Goal: Information Seeking & Learning: Learn about a topic

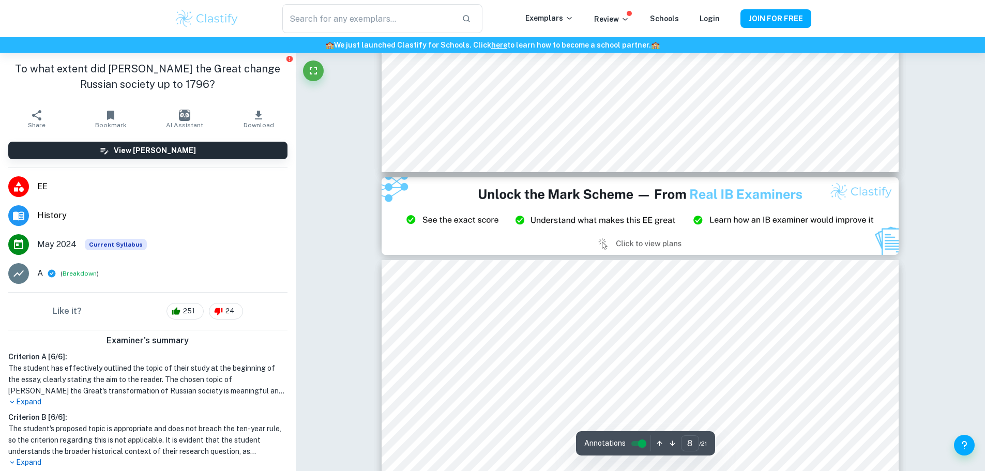
scroll to position [5945, 0]
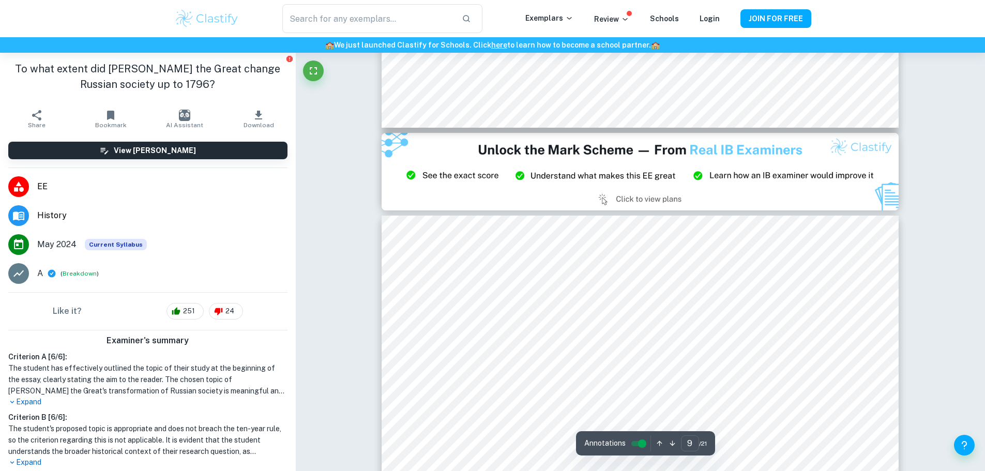
type input "8"
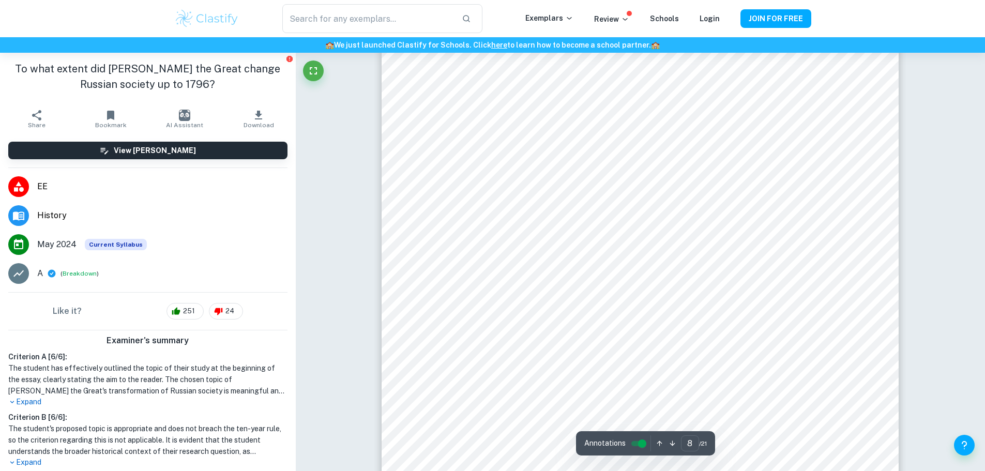
scroll to position [5635, 0]
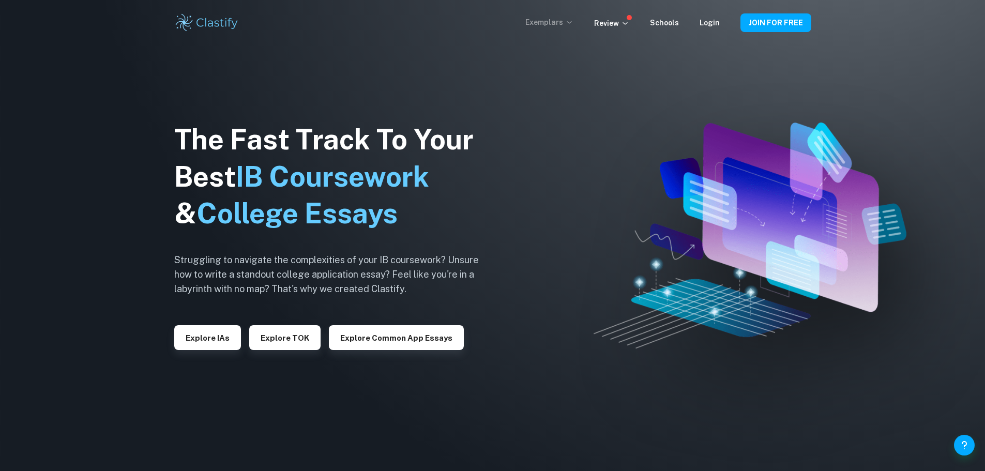
click at [568, 23] on p "Exemplars" at bounding box center [549, 22] width 48 height 11
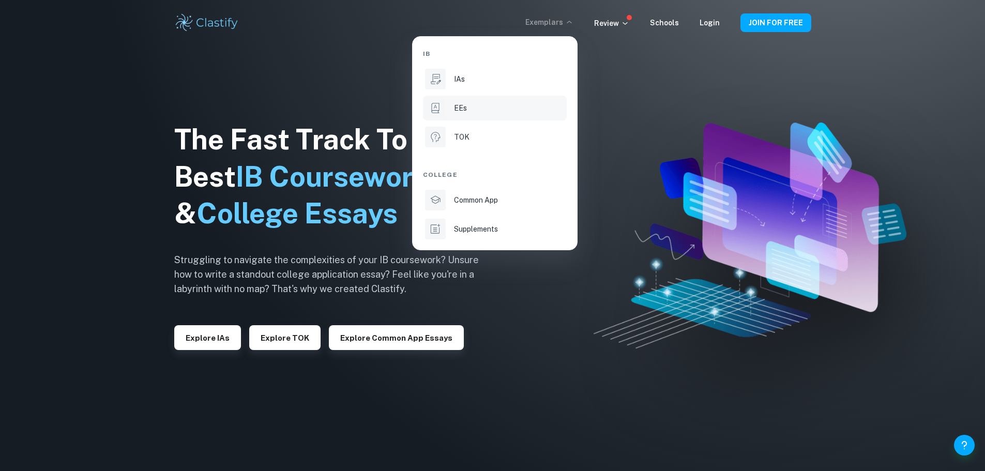
click at [466, 109] on p "EEs" at bounding box center [460, 107] width 13 height 11
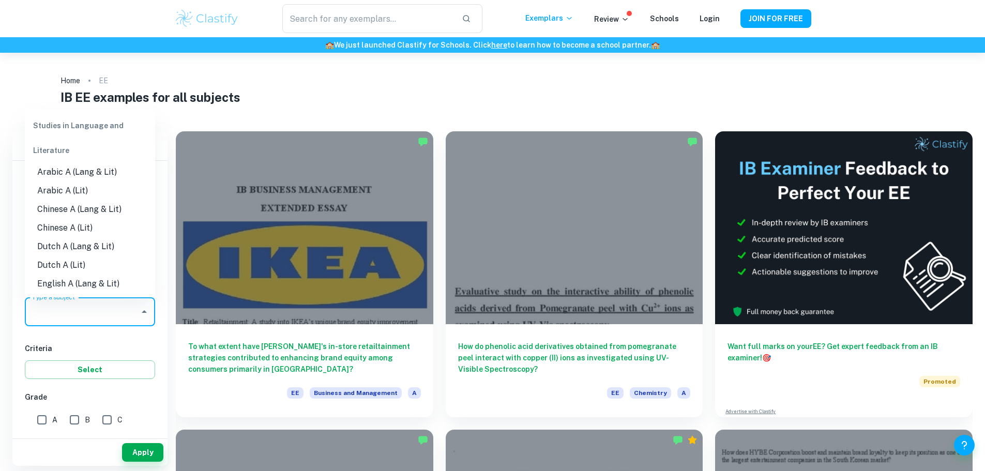
click at [88, 309] on input "Type a subject" at bounding box center [81, 312] width 105 height 20
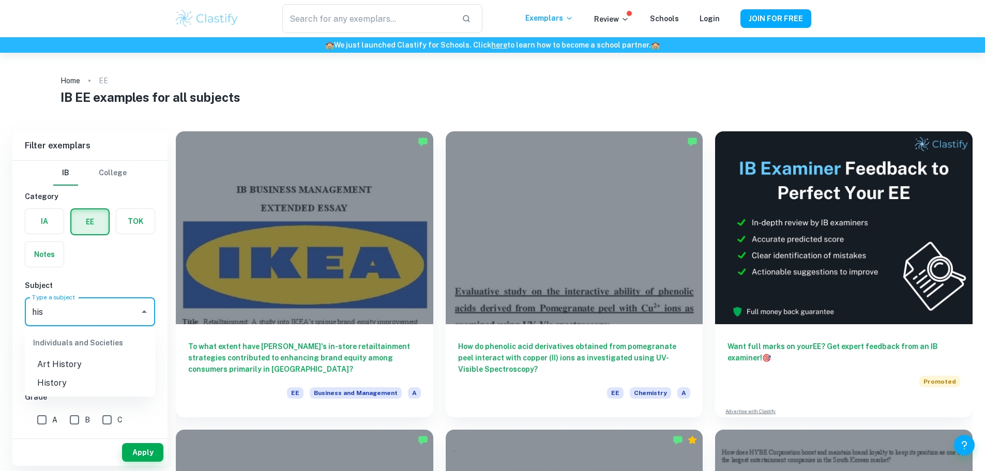
click at [69, 388] on li "History" at bounding box center [90, 383] width 130 height 19
type input "History"
click at [39, 418] on input "A" at bounding box center [42, 419] width 21 height 21
checkbox input "true"
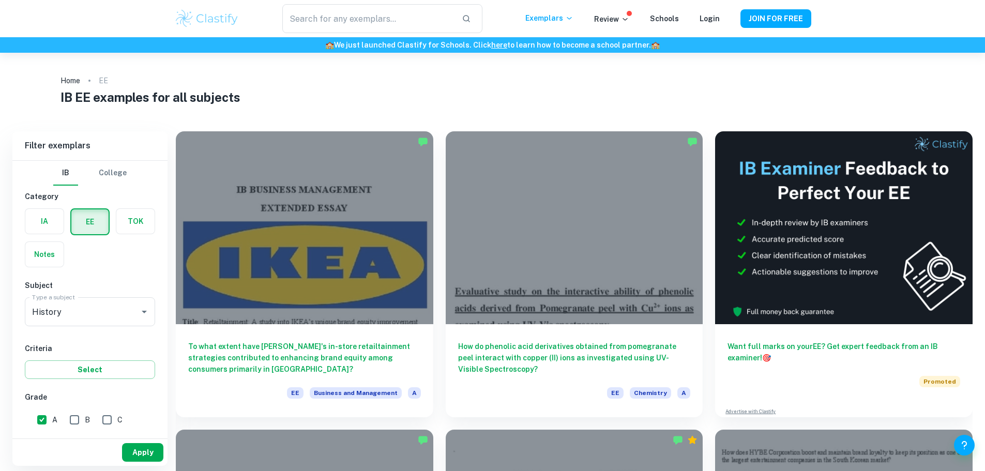
click at [157, 446] on button "Apply" at bounding box center [142, 452] width 41 height 19
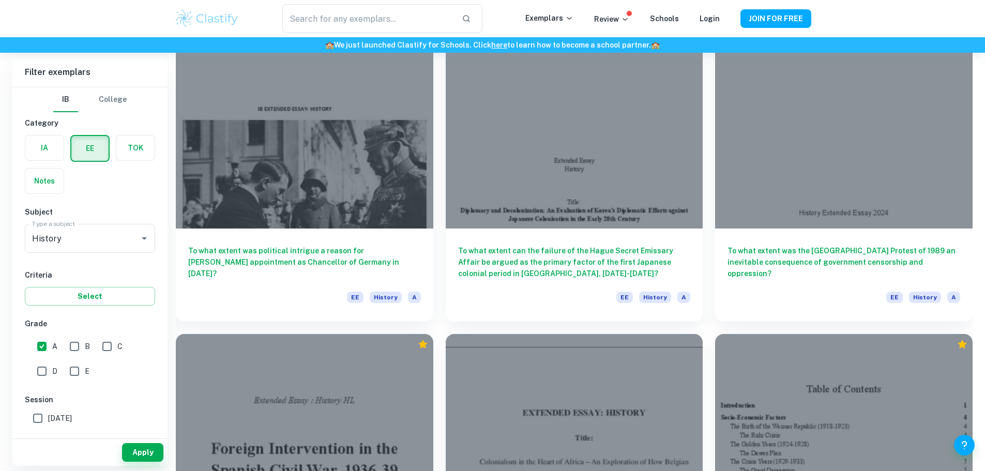
scroll to position [1135, 0]
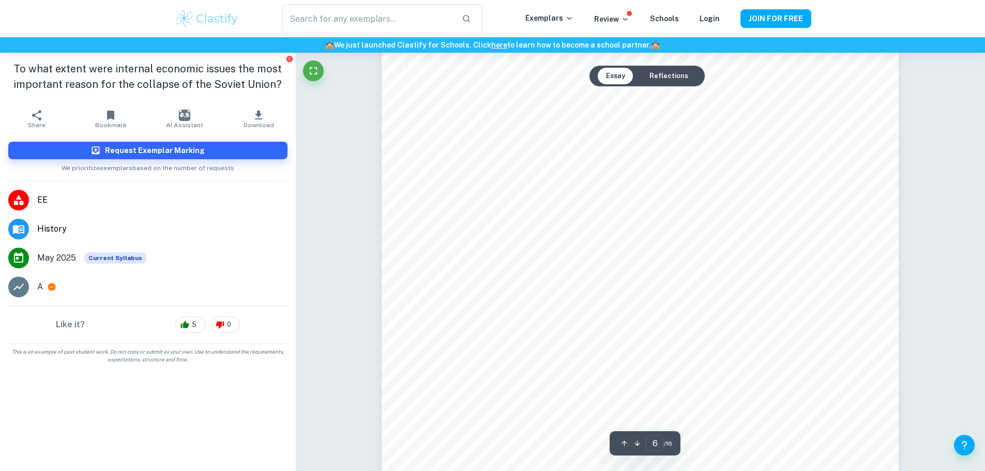
scroll to position [3928, 0]
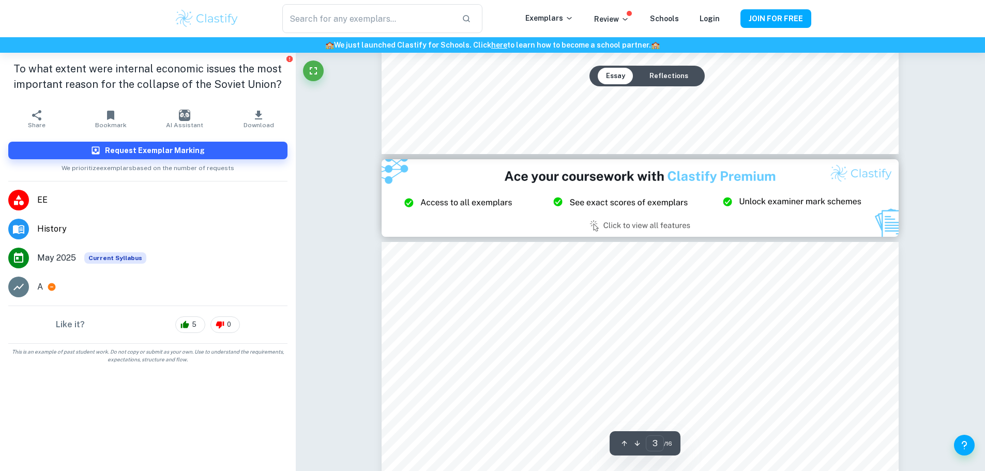
type input "2"
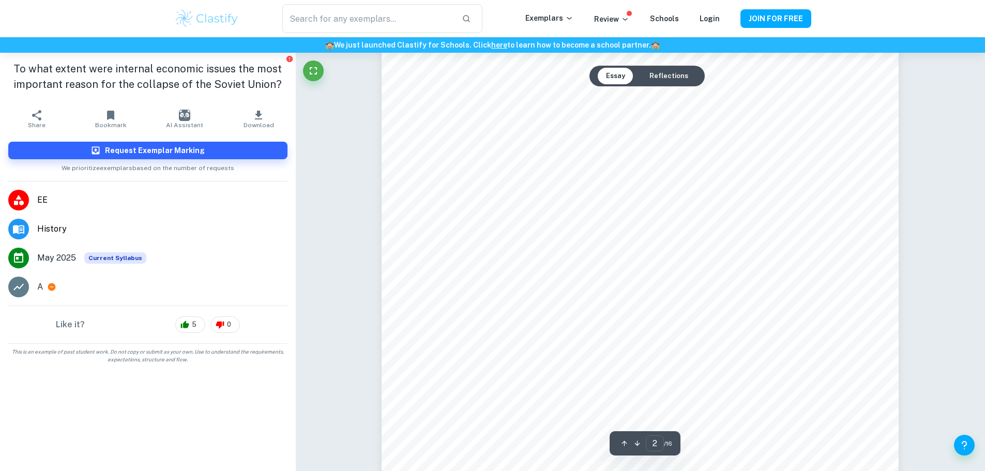
scroll to position [775, 0]
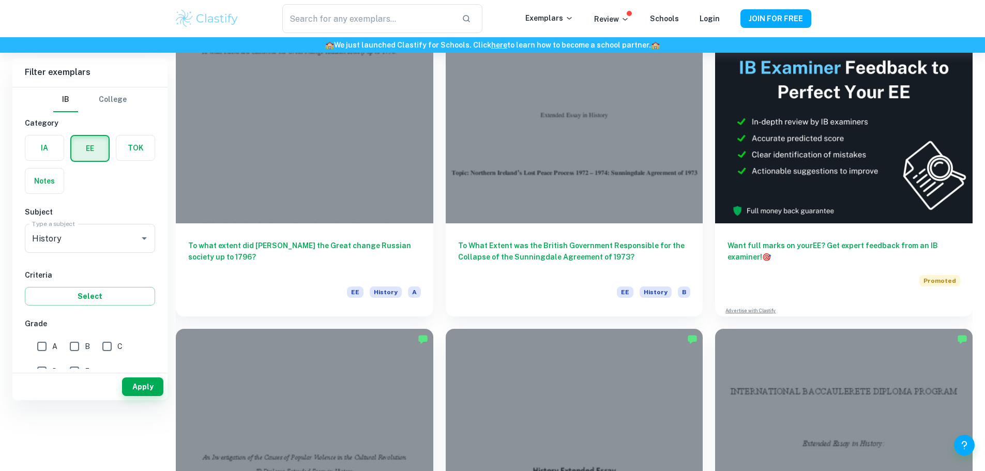
scroll to position [155, 0]
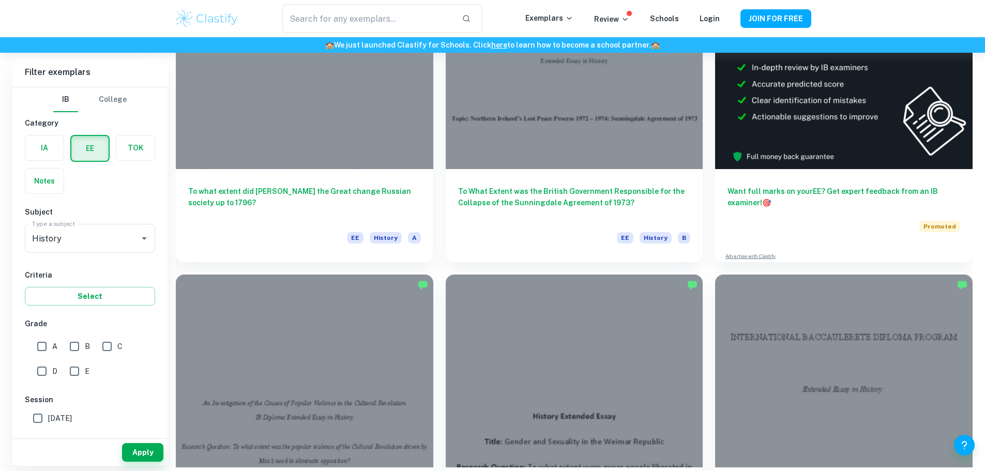
click at [41, 342] on input "A" at bounding box center [42, 346] width 21 height 21
checkbox input "true"
click at [141, 453] on button "Apply" at bounding box center [142, 452] width 41 height 19
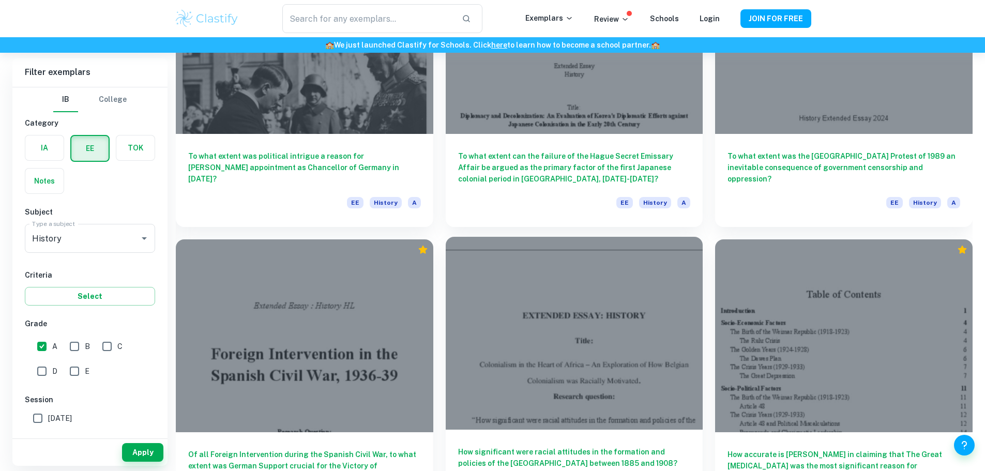
scroll to position [1135, 0]
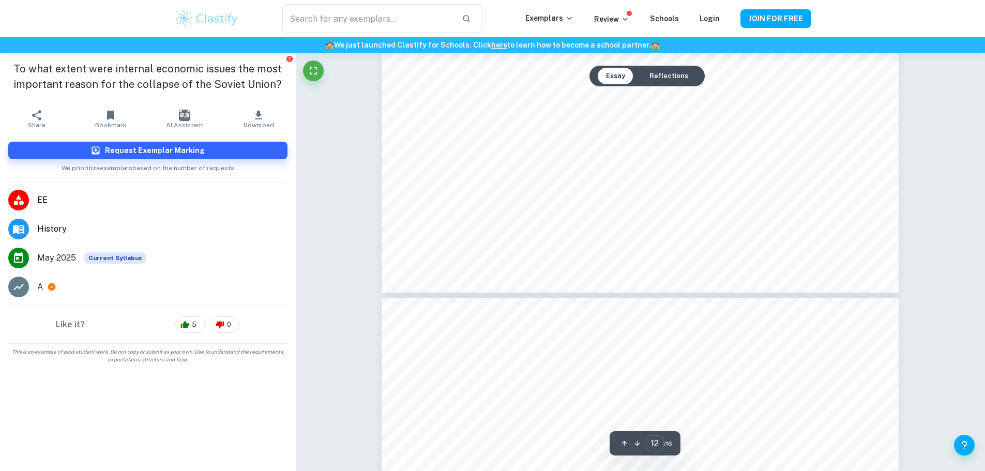
scroll to position [8827, 0]
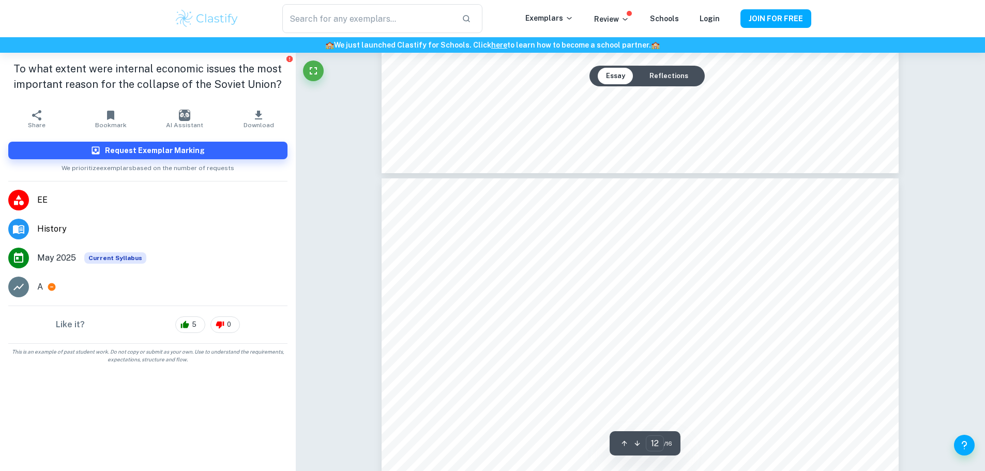
type input "13"
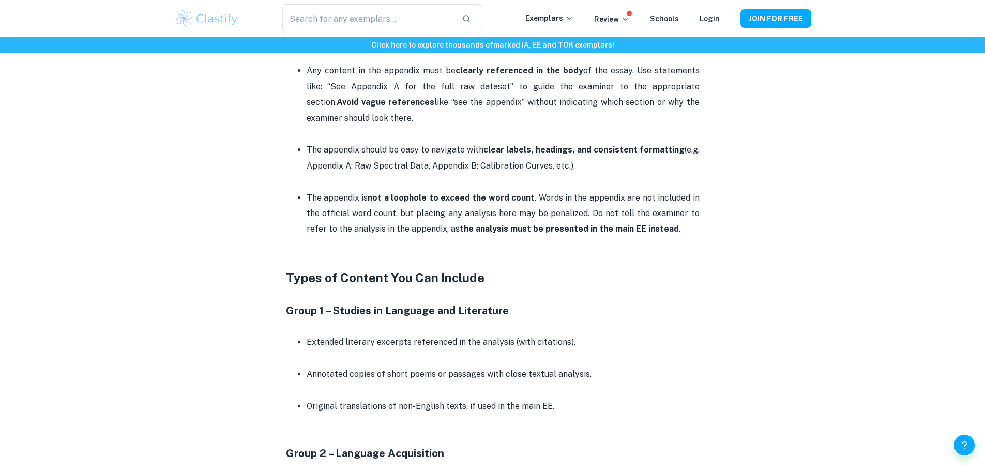
scroll to position [982, 0]
